Goal: Information Seeking & Learning: Understand process/instructions

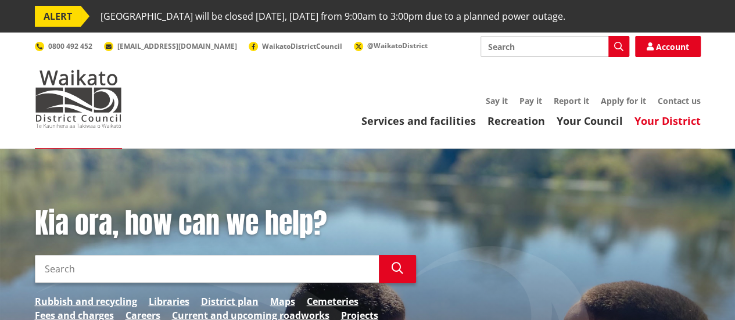
click at [663, 118] on link "Your District" at bounding box center [667, 121] width 66 height 14
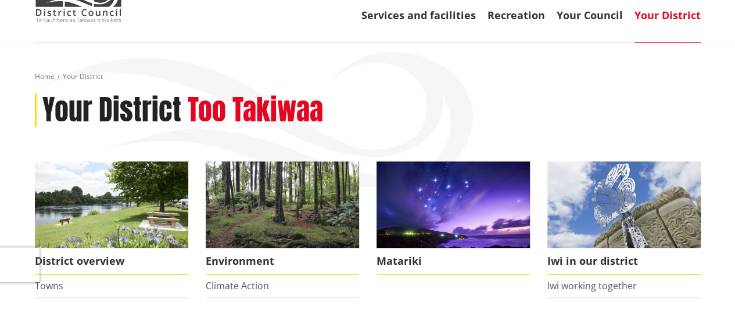
scroll to position [77, 0]
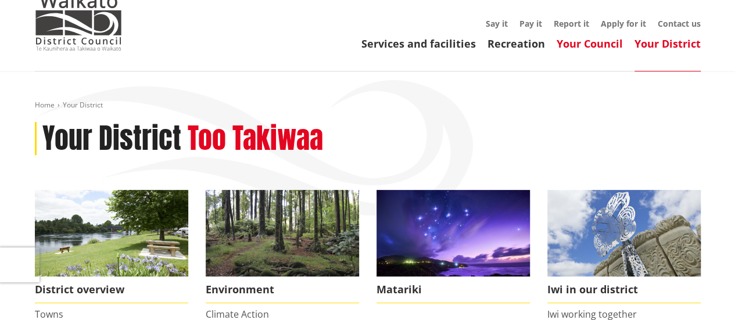
click at [583, 46] on link "Your Council" at bounding box center [589, 44] width 66 height 14
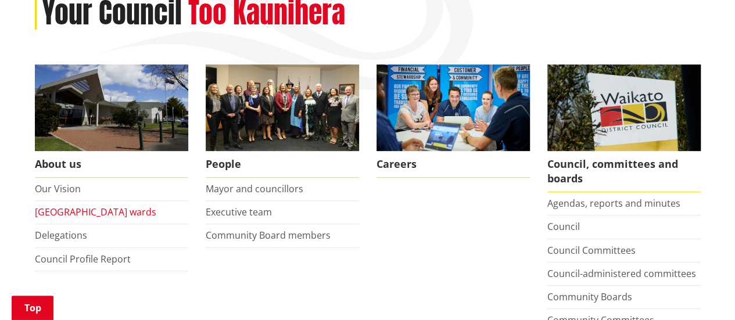
scroll to position [232, 0]
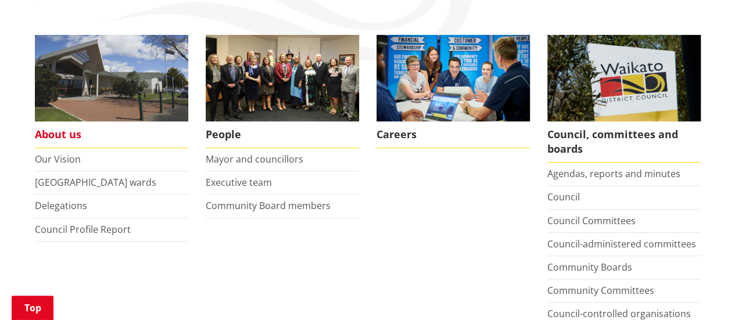
click at [73, 135] on span "About us" at bounding box center [111, 134] width 153 height 27
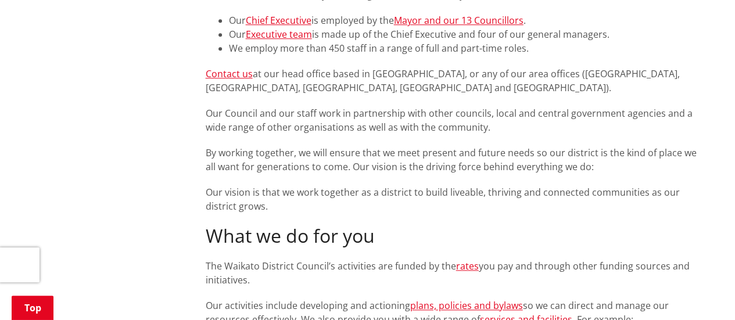
scroll to position [542, 0]
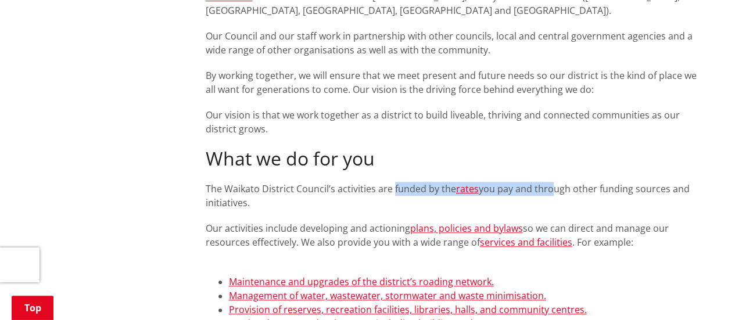
drag, startPoint x: 391, startPoint y: 192, endPoint x: 548, endPoint y: 181, distance: 157.2
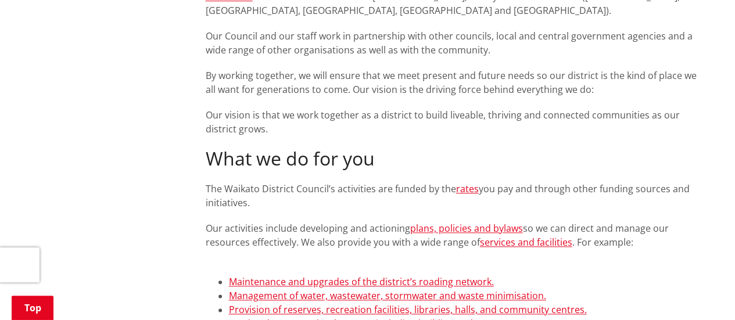
click at [355, 224] on span "Our activities include developing and actioning plans, policies and bylaws so w…" at bounding box center [437, 235] width 463 height 27
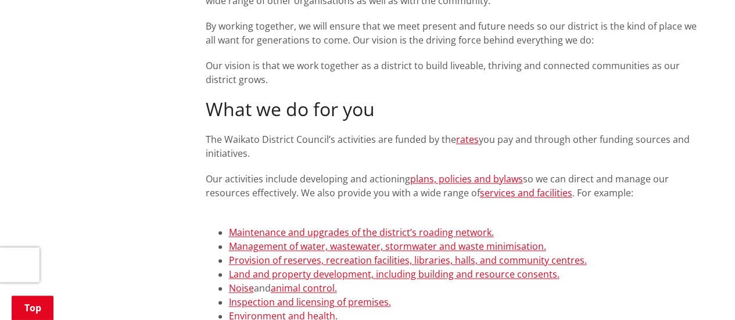
scroll to position [619, 0]
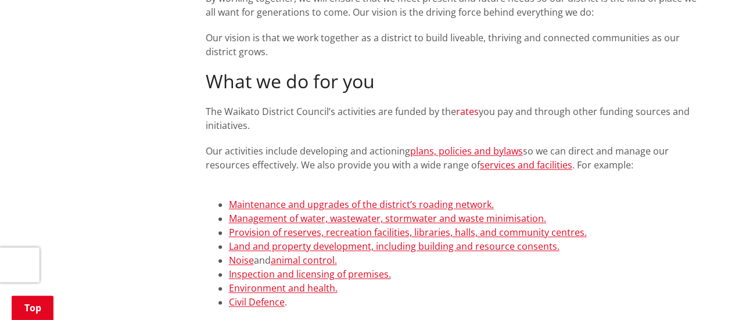
click at [461, 112] on link "rates" at bounding box center [467, 111] width 23 height 13
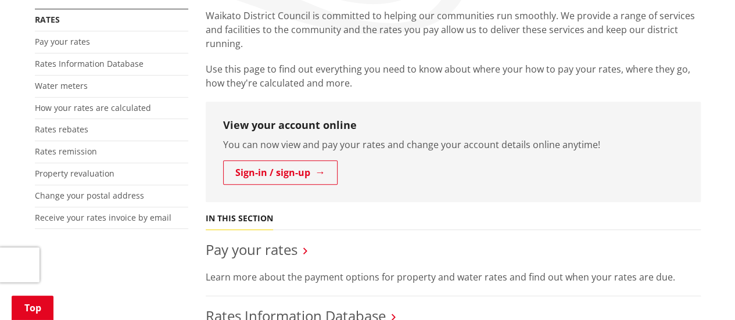
scroll to position [232, 0]
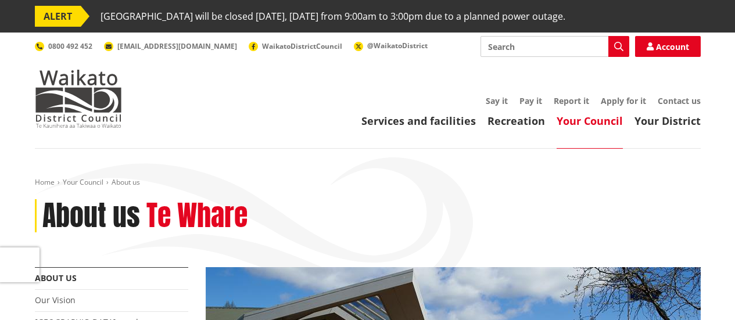
scroll to position [619, 0]
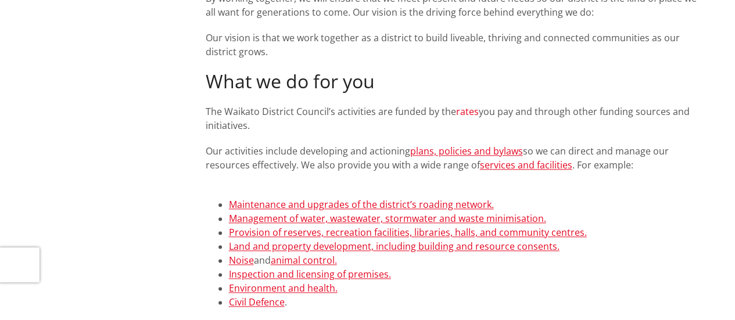
click at [470, 111] on link "rates" at bounding box center [467, 111] width 23 height 13
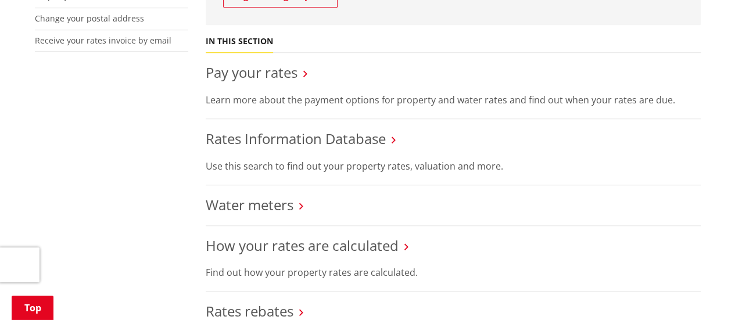
scroll to position [465, 0]
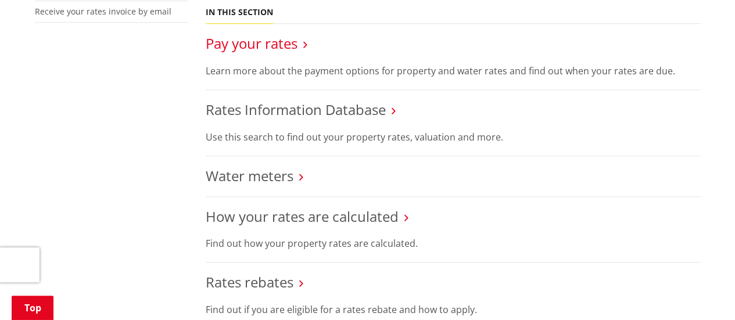
click at [290, 44] on link "Pay your rates" at bounding box center [252, 43] width 92 height 19
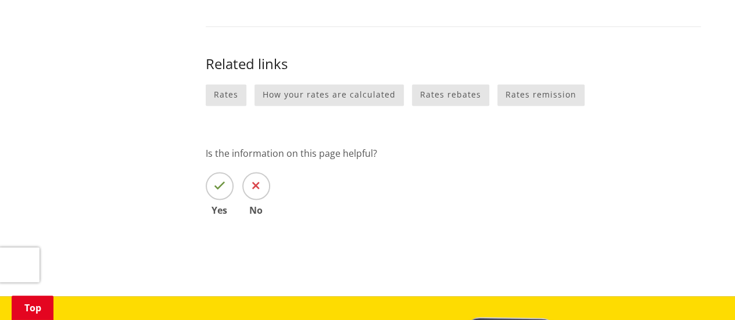
scroll to position [697, 0]
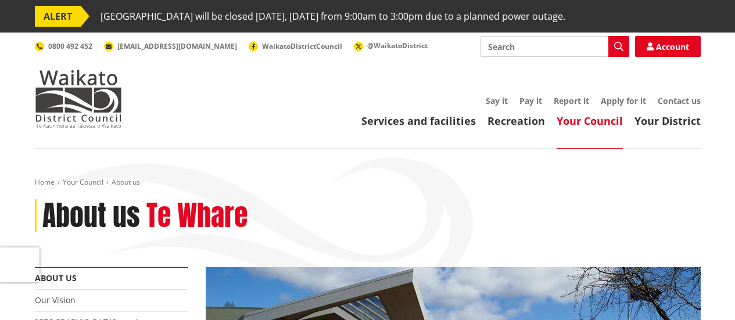
scroll to position [619, 0]
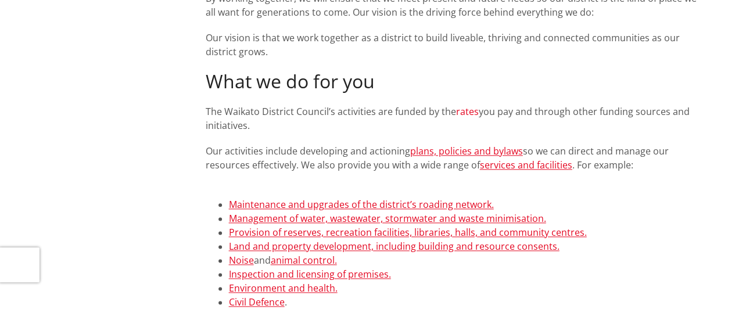
click at [473, 113] on link "rates" at bounding box center [467, 111] width 23 height 13
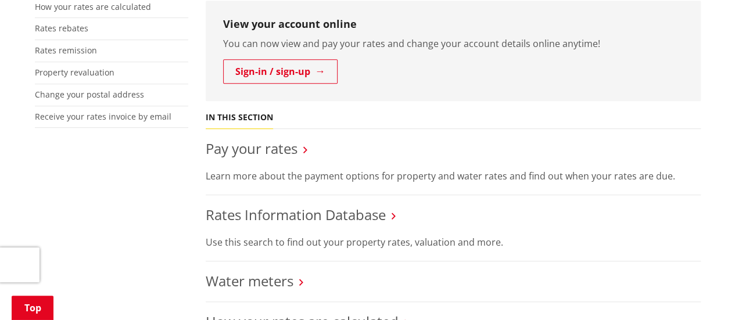
scroll to position [387, 0]
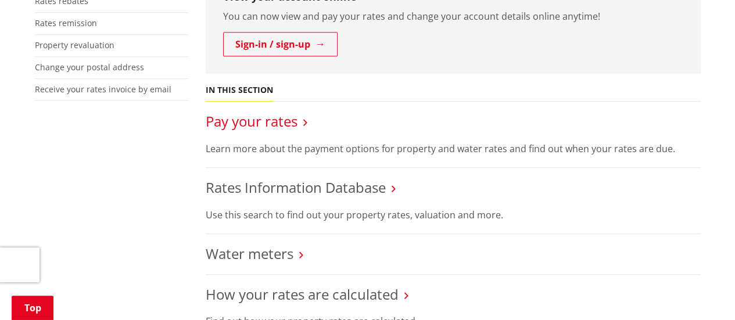
click at [254, 120] on link "Pay your rates" at bounding box center [252, 121] width 92 height 19
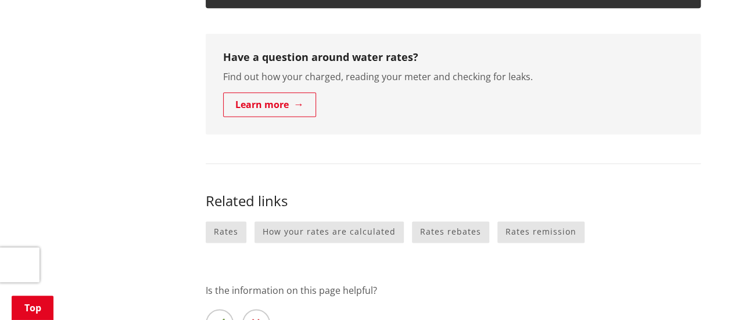
scroll to position [774, 0]
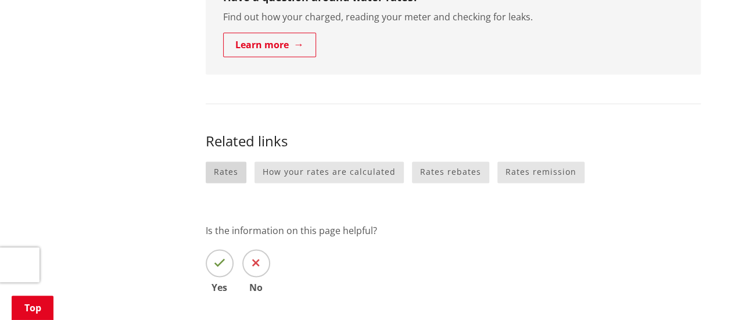
click at [231, 171] on link "Rates" at bounding box center [226, 171] width 41 height 21
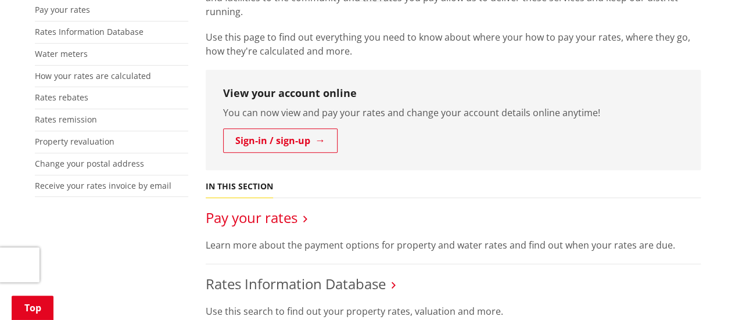
scroll to position [232, 0]
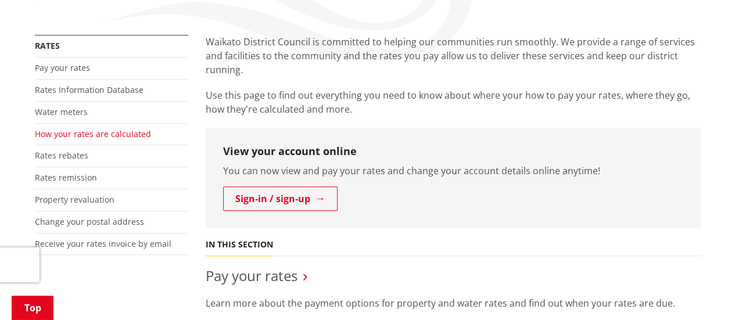
click at [84, 132] on link "How your rates are calculated" at bounding box center [93, 133] width 116 height 11
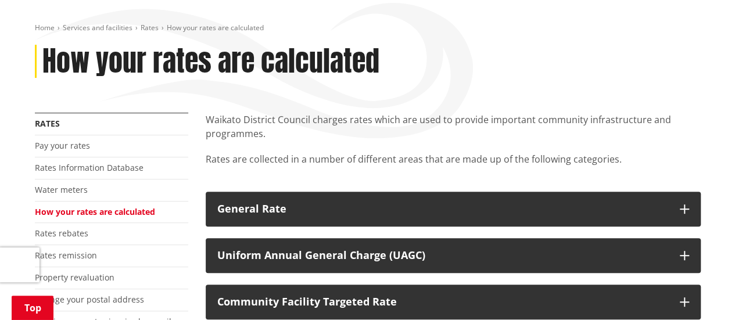
scroll to position [232, 0]
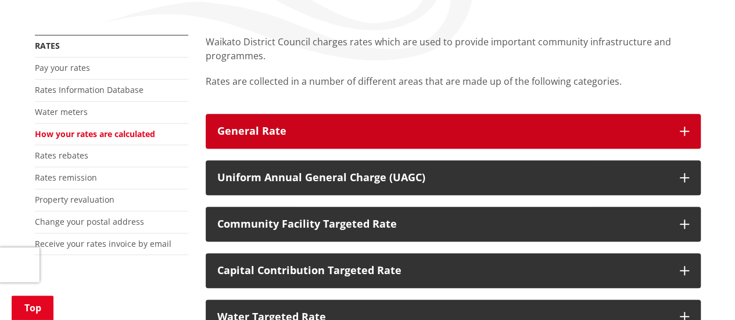
click at [232, 131] on div "General Rate" at bounding box center [442, 131] width 451 height 12
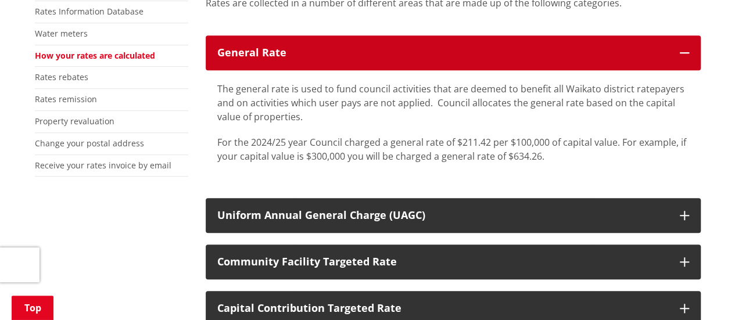
scroll to position [310, 0]
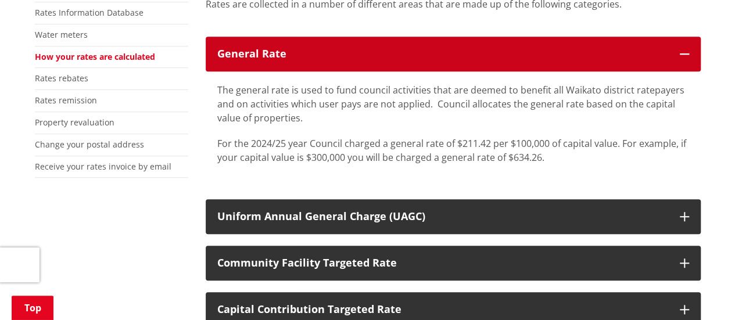
click at [402, 58] on div "General Rate" at bounding box center [442, 54] width 451 height 12
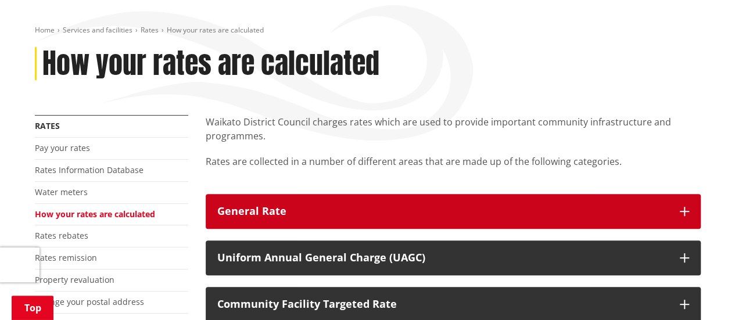
scroll to position [232, 0]
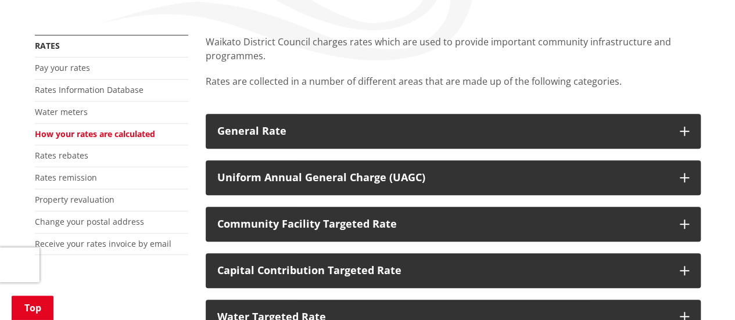
click at [367, 42] on p "Waikato District Council charges rates which are used to provide important comm…" at bounding box center [453, 49] width 495 height 28
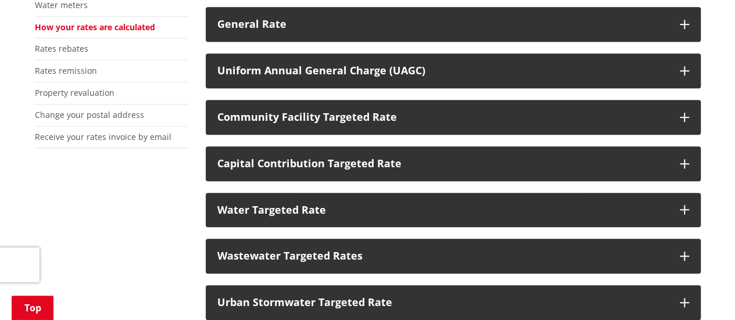
scroll to position [310, 0]
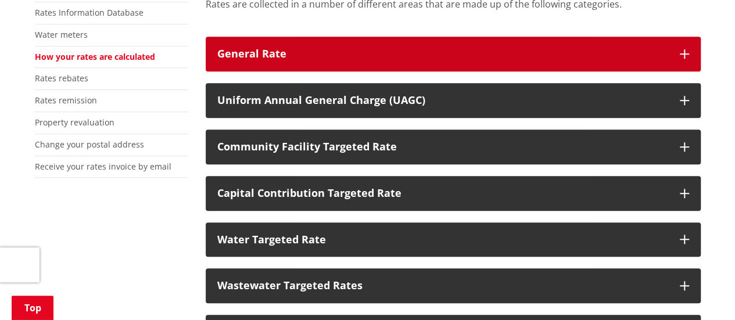
click at [434, 39] on button "General Rate" at bounding box center [453, 54] width 495 height 35
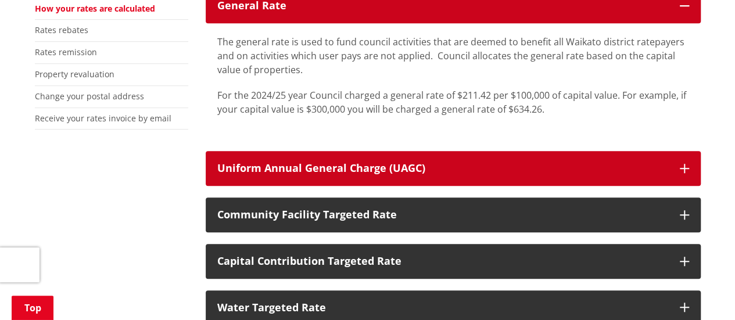
scroll to position [387, 0]
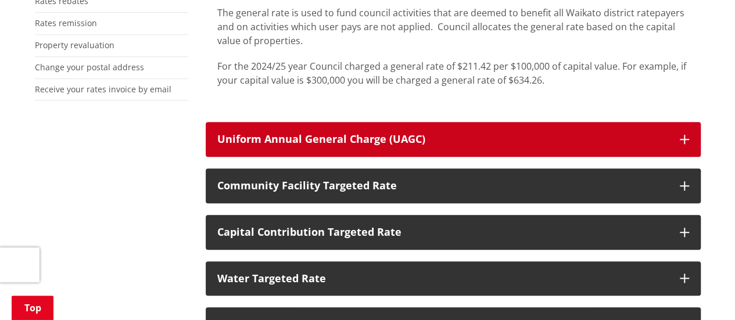
click at [452, 142] on div "Uniform Annual General Charge (UAGC)" at bounding box center [442, 140] width 451 height 12
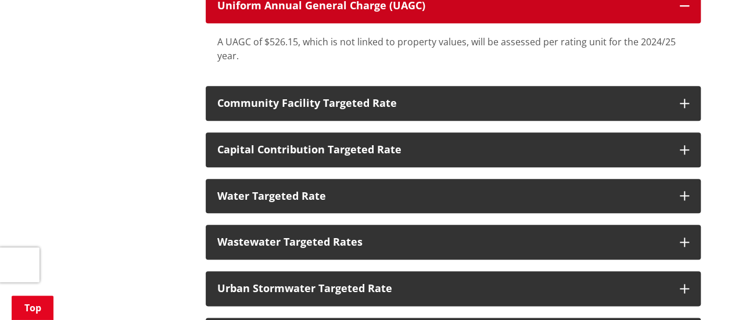
scroll to position [542, 0]
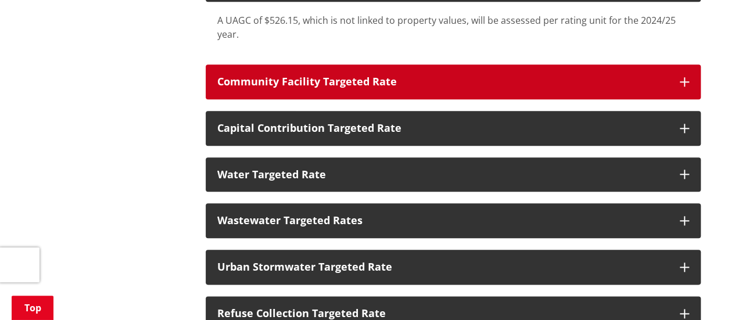
click at [371, 78] on div "Community Facility Targeted Rate" at bounding box center [442, 82] width 451 height 12
